Goal: Transaction & Acquisition: Obtain resource

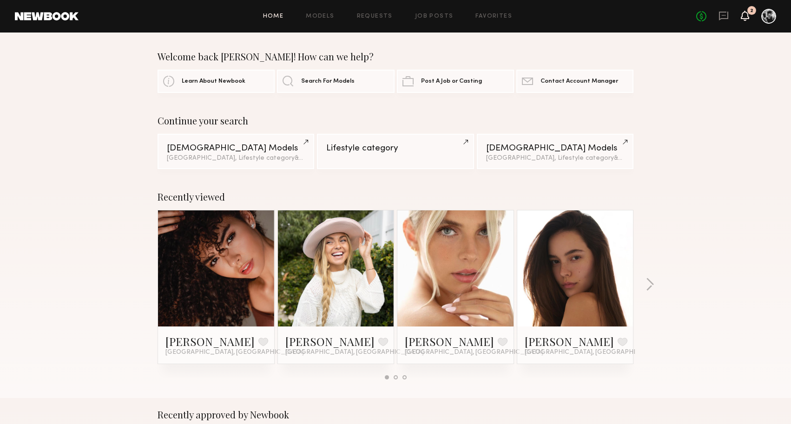
click at [748, 15] on icon at bounding box center [744, 15] width 7 height 7
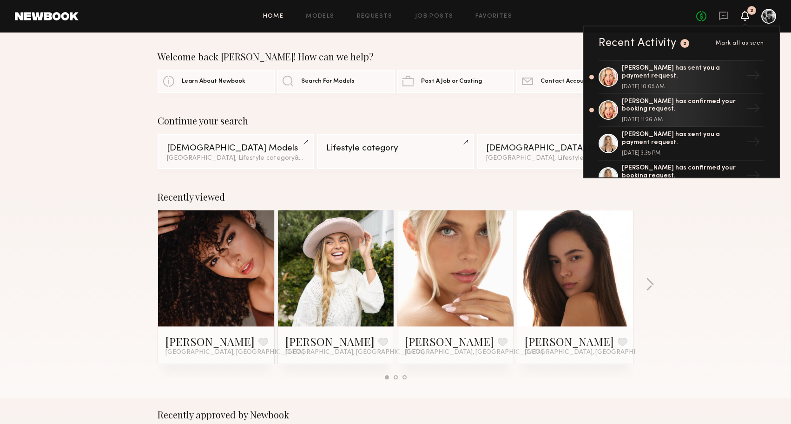
click at [662, 14] on div "Home Models Requests Job Posts Favorites Sign Out" at bounding box center [388, 16] width 618 height 6
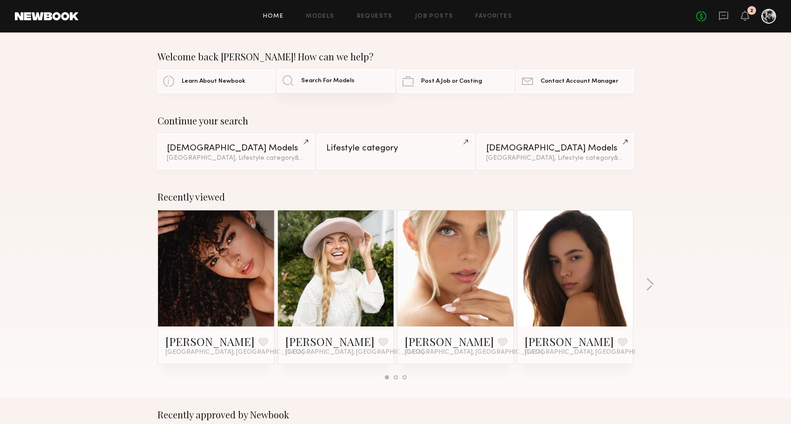
click at [322, 82] on span "Search For Models" at bounding box center [327, 81] width 53 height 6
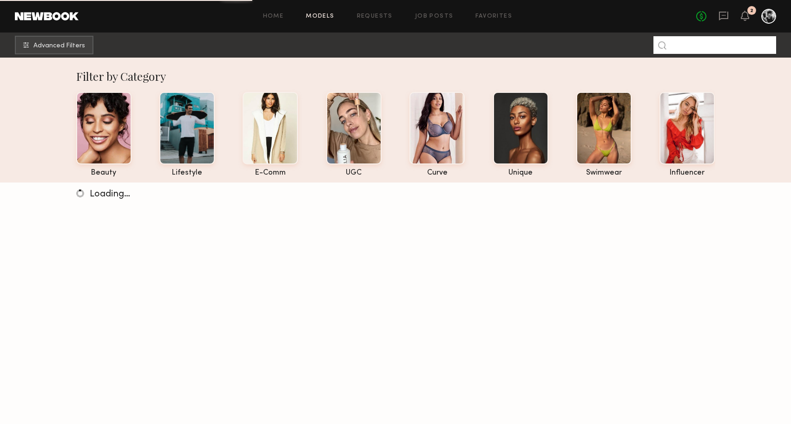
click at [711, 46] on input at bounding box center [714, 45] width 123 height 18
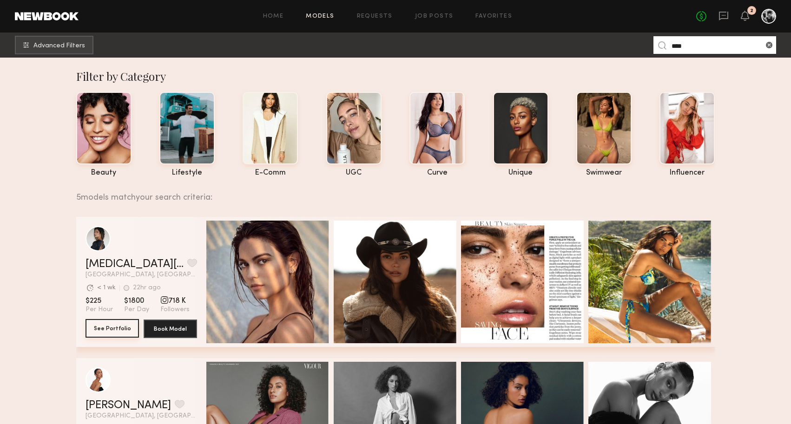
click at [119, 325] on button "See Portfolio" at bounding box center [112, 328] width 53 height 19
click at [753, 46] on input "****" at bounding box center [714, 45] width 123 height 18
type input "*"
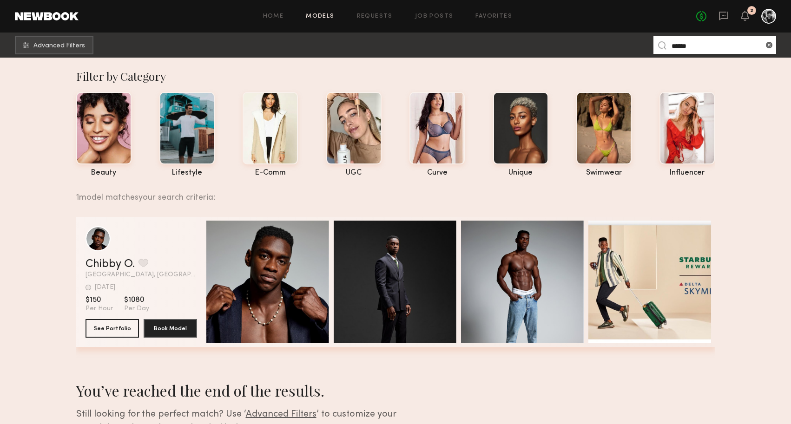
type input "******"
click at [150, 249] on div "grid" at bounding box center [142, 238] width 112 height 25
click at [111, 333] on button "See Portfolio" at bounding box center [112, 328] width 53 height 19
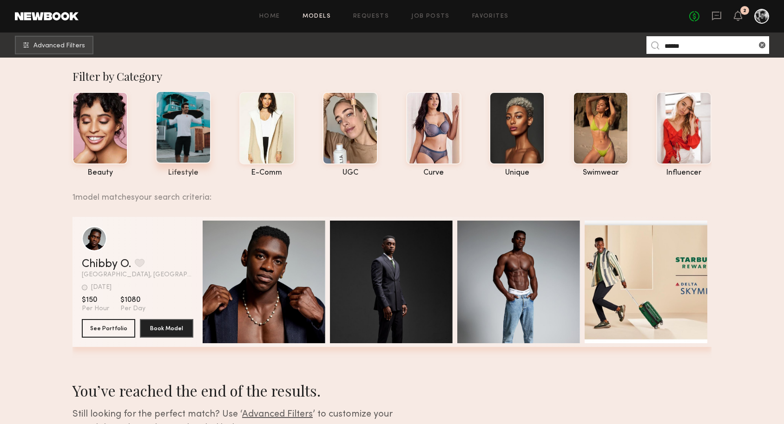
click at [182, 142] on div at bounding box center [183, 127] width 55 height 72
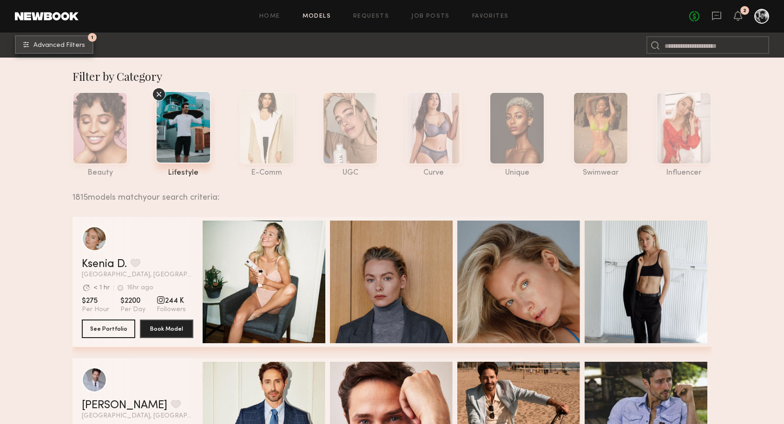
click at [74, 47] on span "Advanced Filters" at bounding box center [59, 45] width 52 height 7
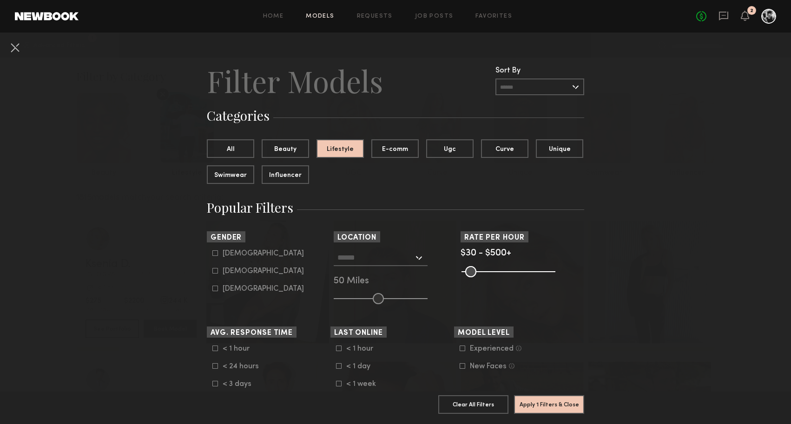
click at [212, 271] on icon at bounding box center [215, 271] width 6 height 6
type input "**"
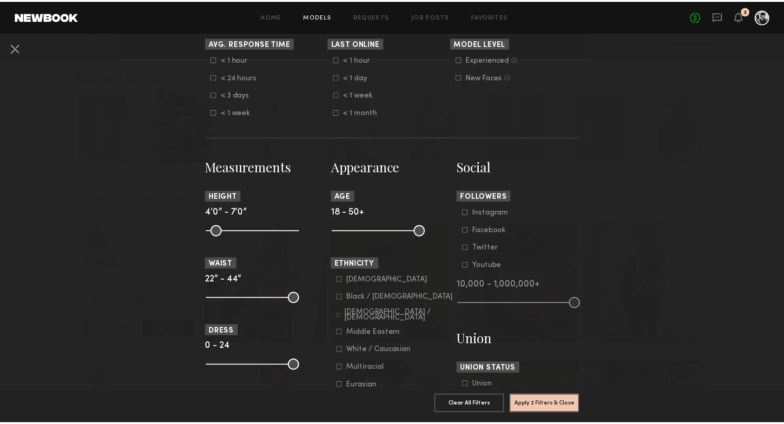
scroll to position [300, 0]
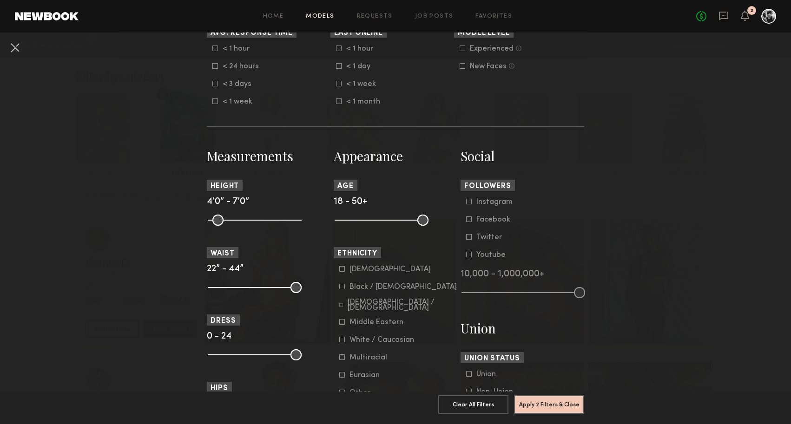
click at [340, 289] on icon at bounding box center [342, 286] width 5 height 5
click at [546, 395] on button "Apply 3 Filters & Close" at bounding box center [549, 404] width 70 height 19
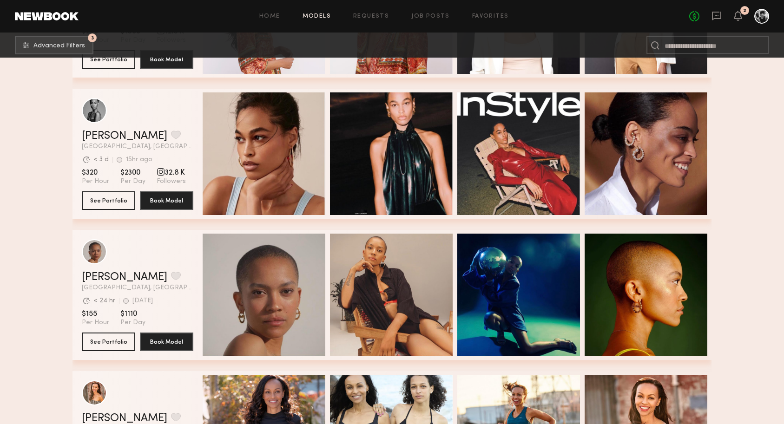
scroll to position [3948, 0]
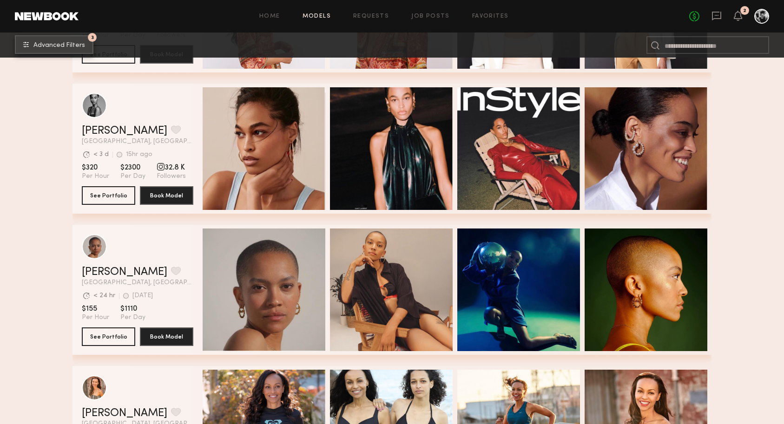
click at [66, 40] on button "3 Advanced Filters" at bounding box center [54, 44] width 79 height 19
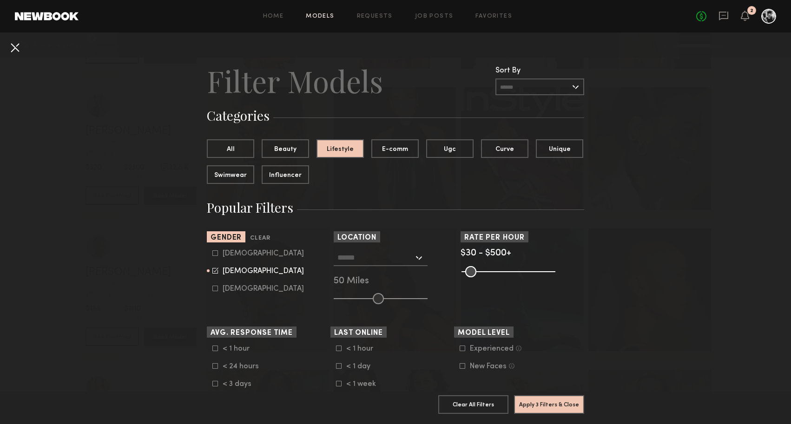
click at [19, 46] on button at bounding box center [14, 47] width 15 height 15
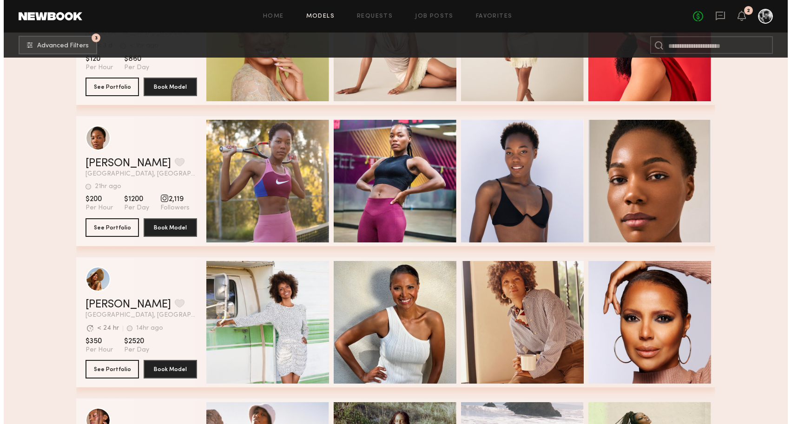
scroll to position [5189, 0]
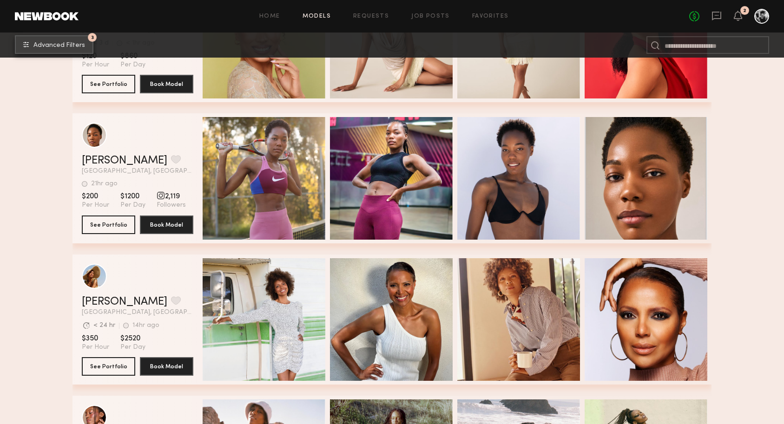
click at [87, 46] on button "3 Advanced Filters" at bounding box center [54, 44] width 79 height 19
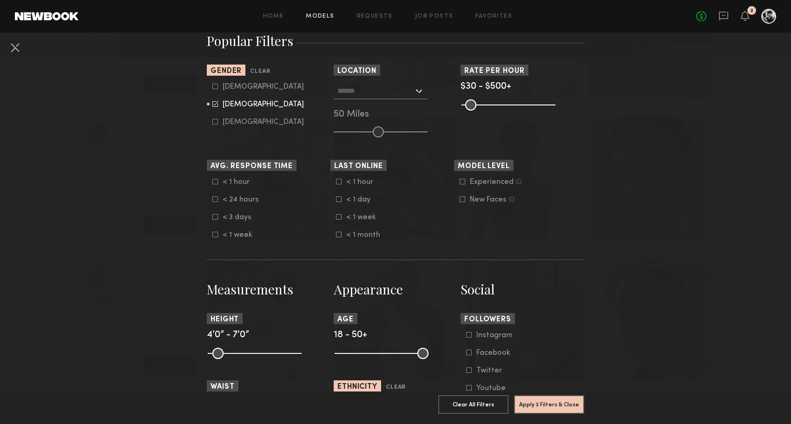
scroll to position [217, 0]
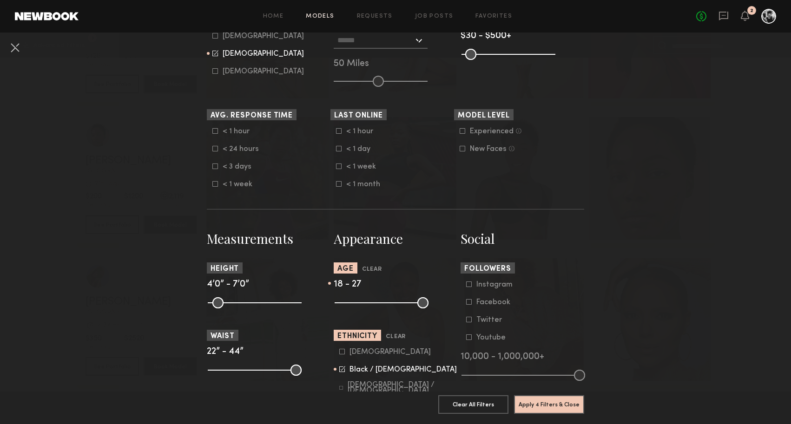
drag, startPoint x: 423, startPoint y: 301, endPoint x: 361, endPoint y: 307, distance: 62.6
type input "**"
click at [361, 307] on input "range" at bounding box center [382, 302] width 94 height 11
click at [553, 399] on button "Apply 4 Filters & Close" at bounding box center [549, 404] width 70 height 19
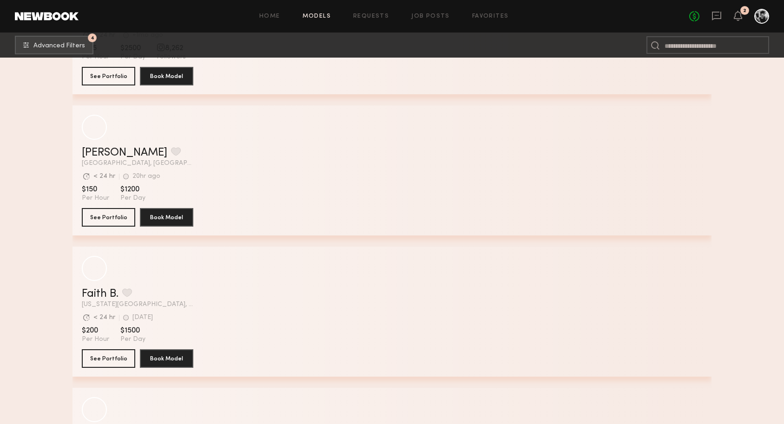
scroll to position [263, 0]
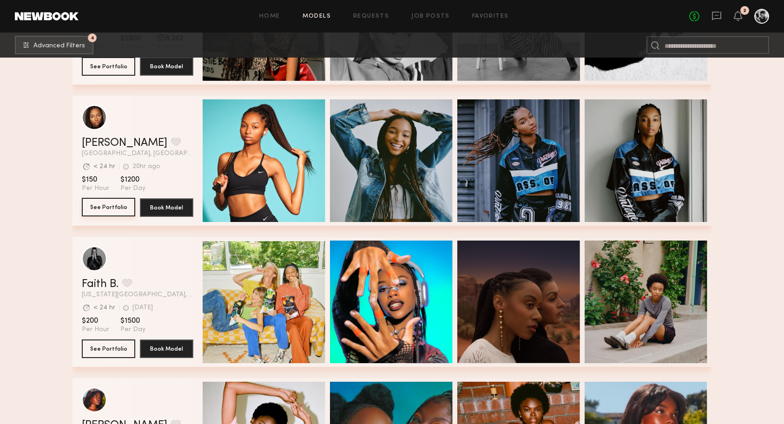
click at [114, 204] on button "See Portfolio" at bounding box center [108, 207] width 53 height 19
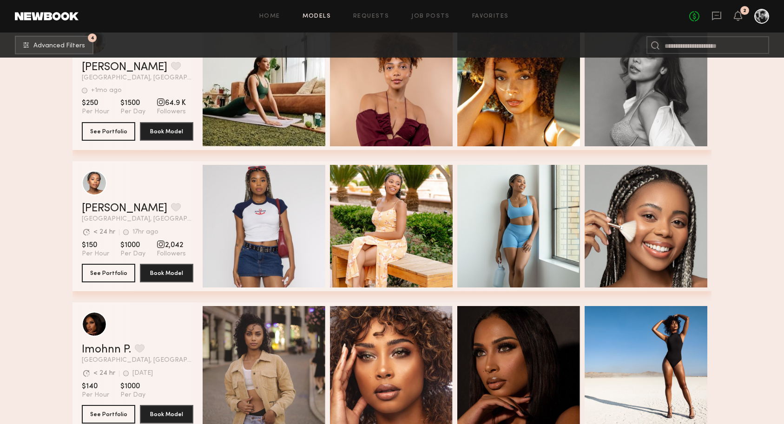
scroll to position [1770, 0]
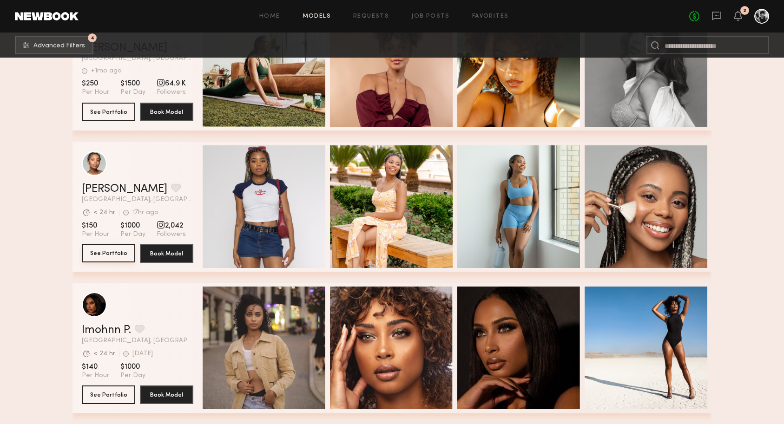
click at [105, 252] on button "See Portfolio" at bounding box center [108, 253] width 53 height 19
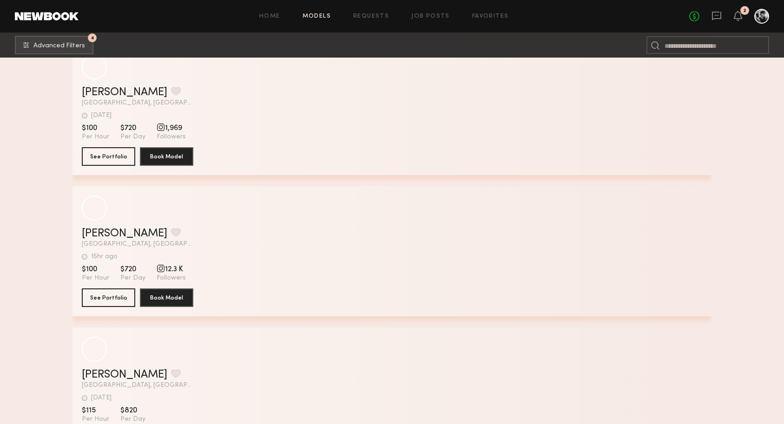
scroll to position [6531, 0]
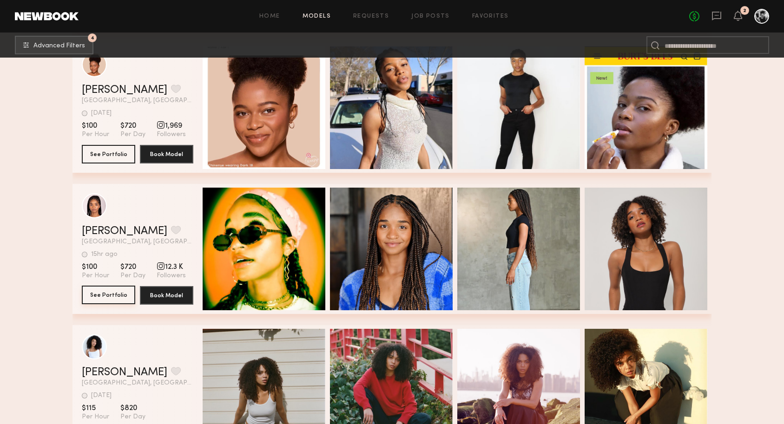
click at [116, 293] on button "See Portfolio" at bounding box center [108, 295] width 53 height 19
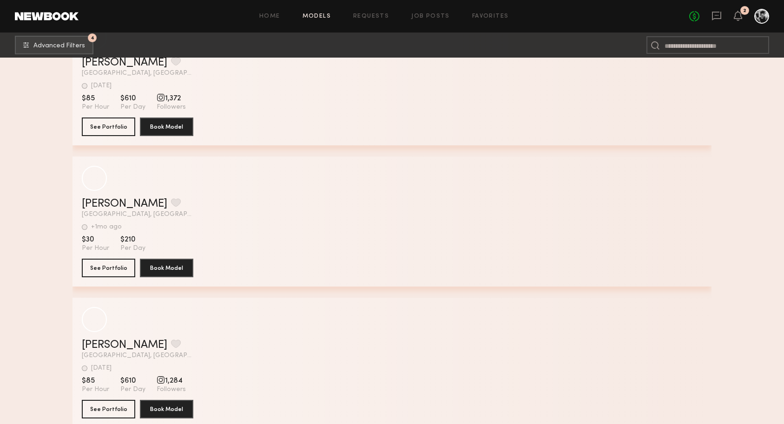
scroll to position [8821, 0]
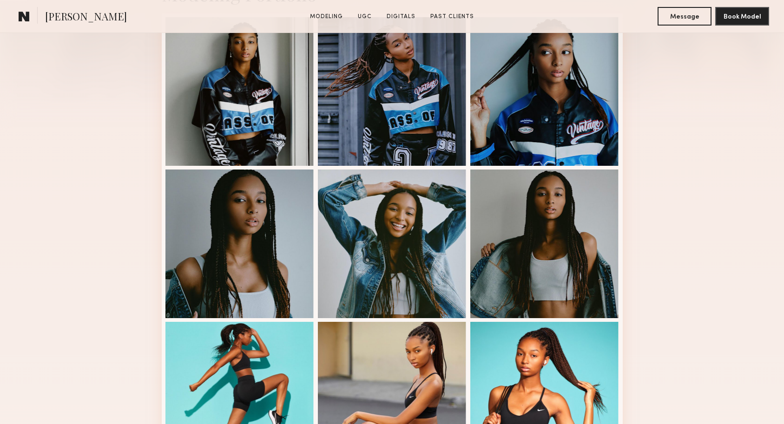
scroll to position [223, 0]
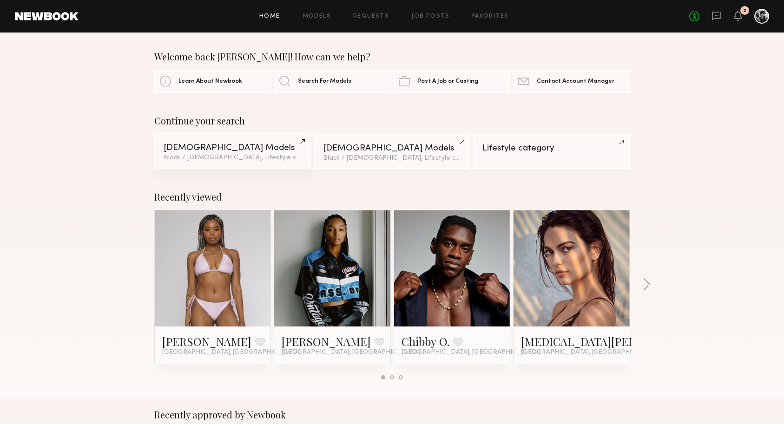
click at [250, 151] on div "[DEMOGRAPHIC_DATA] Models" at bounding box center [233, 148] width 138 height 9
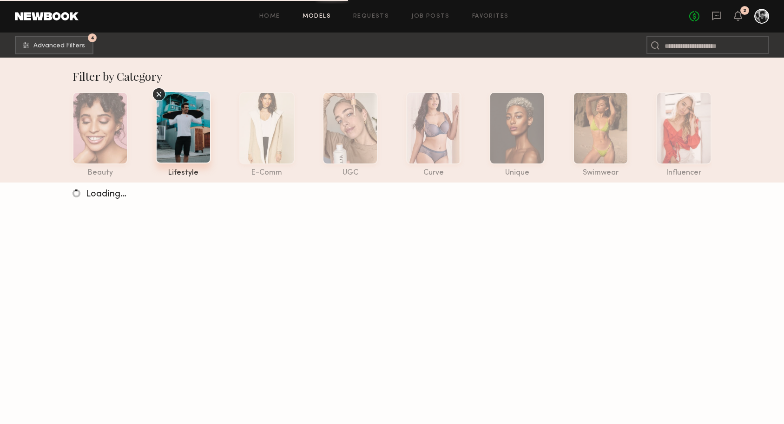
click at [159, 94] on icon at bounding box center [159, 94] width 14 height 14
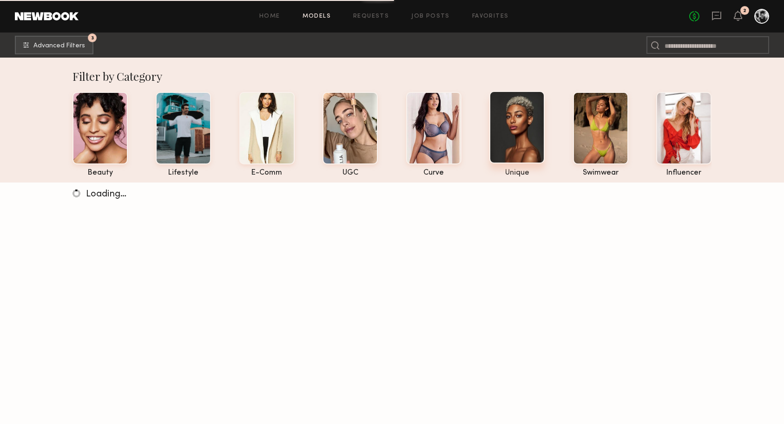
click at [497, 161] on div at bounding box center [516, 127] width 55 height 72
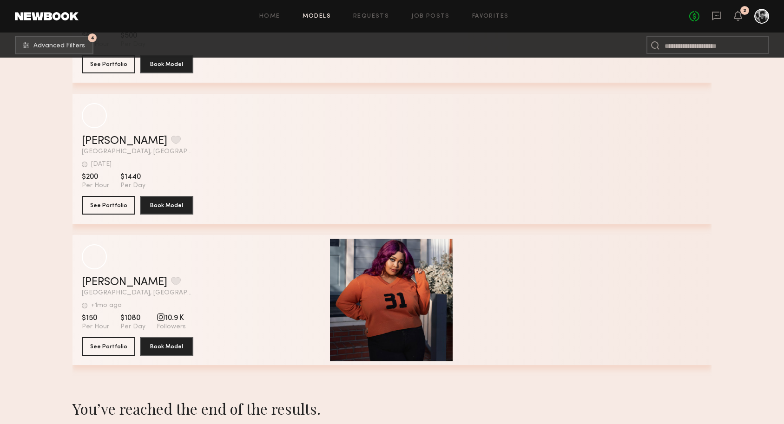
scroll to position [3654, 0]
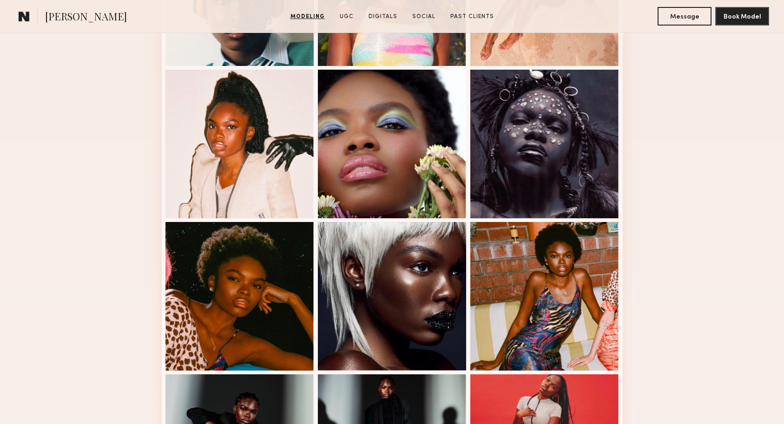
scroll to position [229, 0]
